Goal: Information Seeking & Learning: Learn about a topic

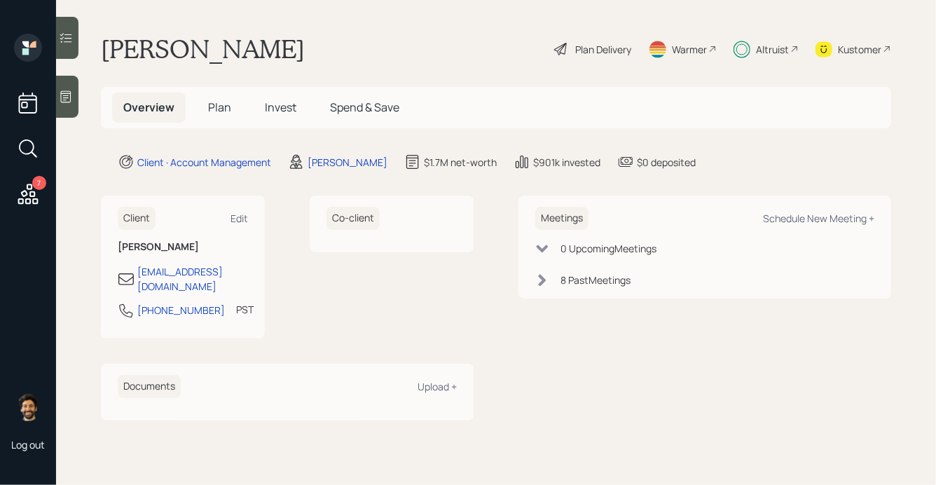
click at [281, 109] on span "Invest" at bounding box center [281, 107] width 32 height 15
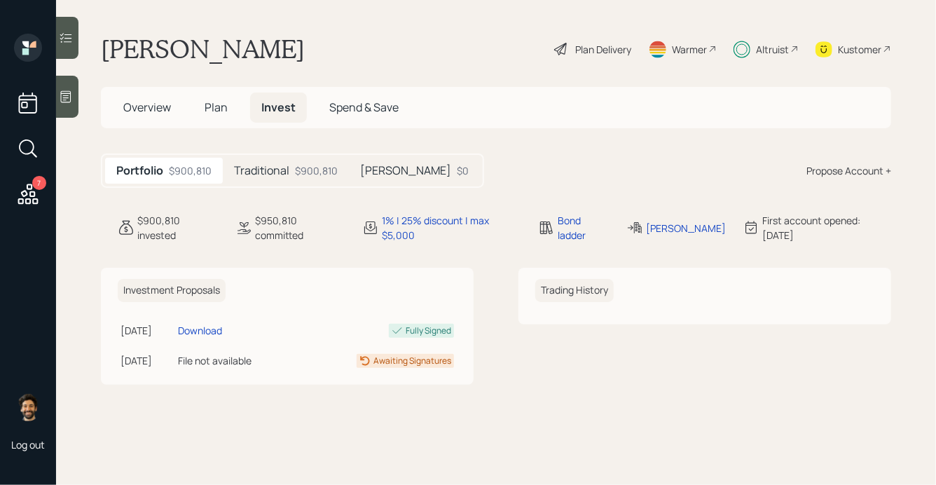
click at [322, 170] on div "$900,810" at bounding box center [316, 170] width 43 height 15
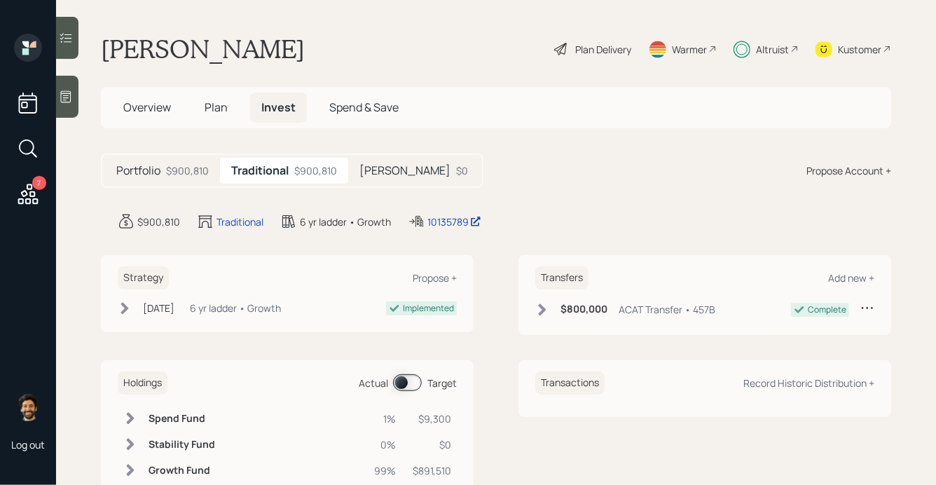
click at [379, 171] on h5 "[PERSON_NAME]" at bounding box center [405, 170] width 91 height 13
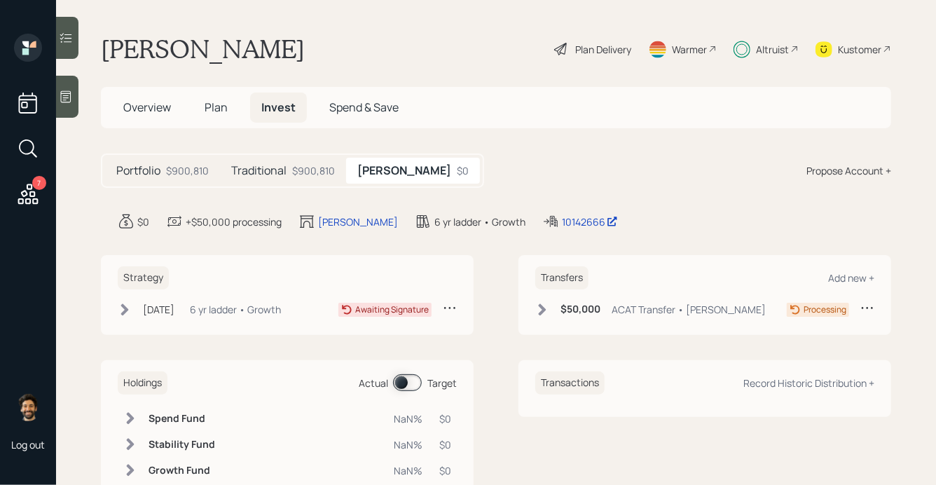
click at [786, 45] on div "Altruist" at bounding box center [772, 49] width 33 height 15
click at [767, 49] on div "Altruist" at bounding box center [772, 49] width 33 height 15
